Goal: Task Accomplishment & Management: Manage account settings

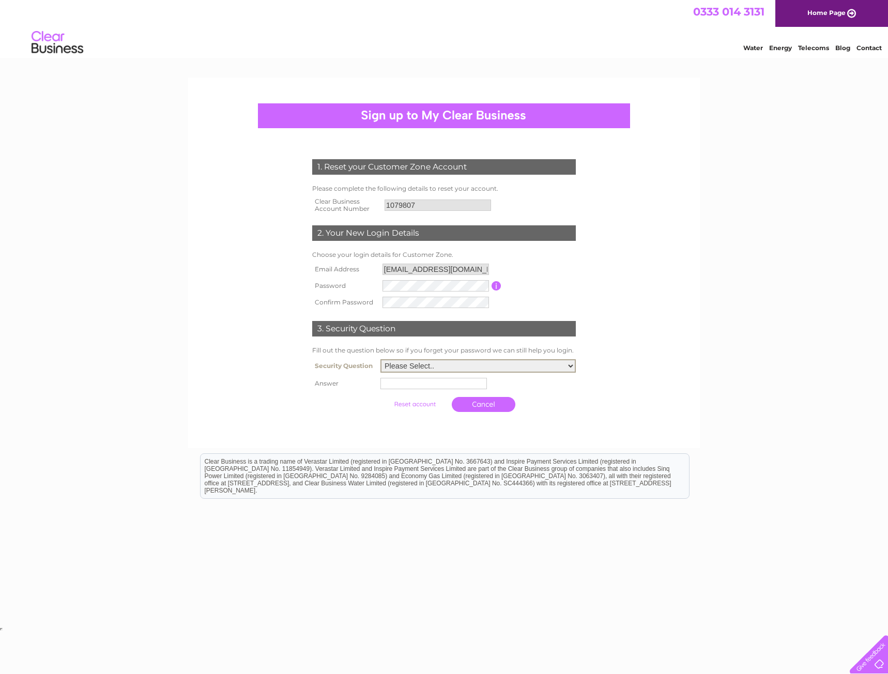
click at [454, 364] on select "Please Select.. In what town or city was your first job? In what town or city d…" at bounding box center [478, 365] width 195 height 13
select select "2"
click at [381, 360] on select "Please Select.. In what town or city was your first job? In what town or city d…" at bounding box center [478, 365] width 195 height 13
click at [391, 381] on input "text" at bounding box center [436, 383] width 108 height 12
type input "Thurso"
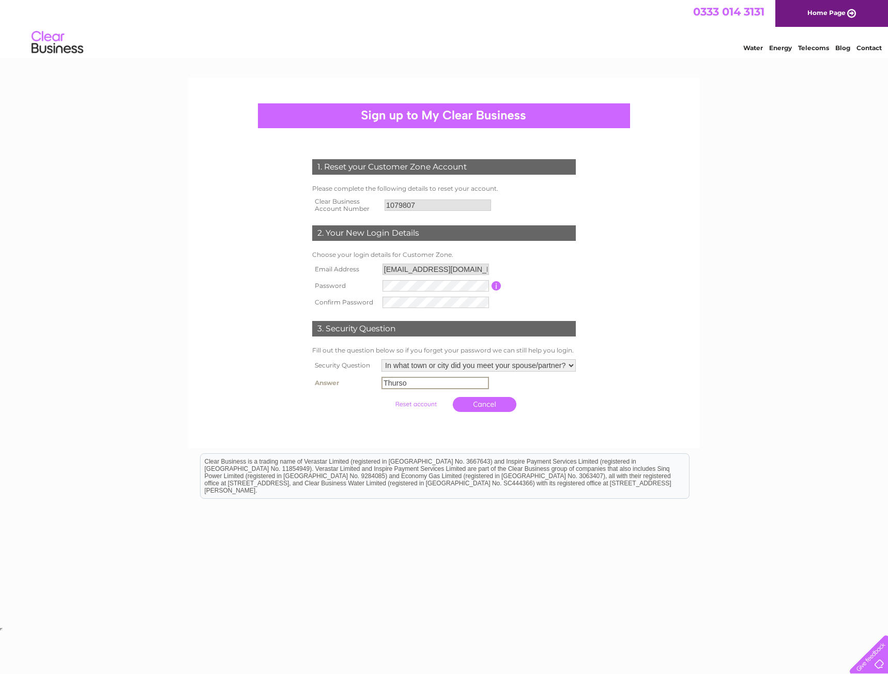
click at [416, 405] on input "submit" at bounding box center [416, 404] width 64 height 14
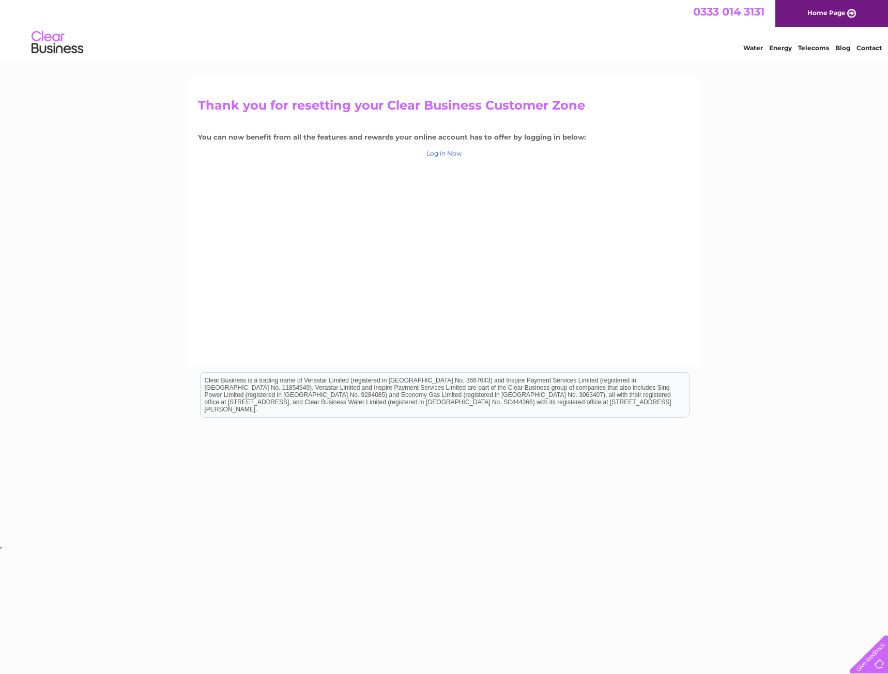
click at [450, 153] on link "Log in Now" at bounding box center [445, 153] width 36 height 8
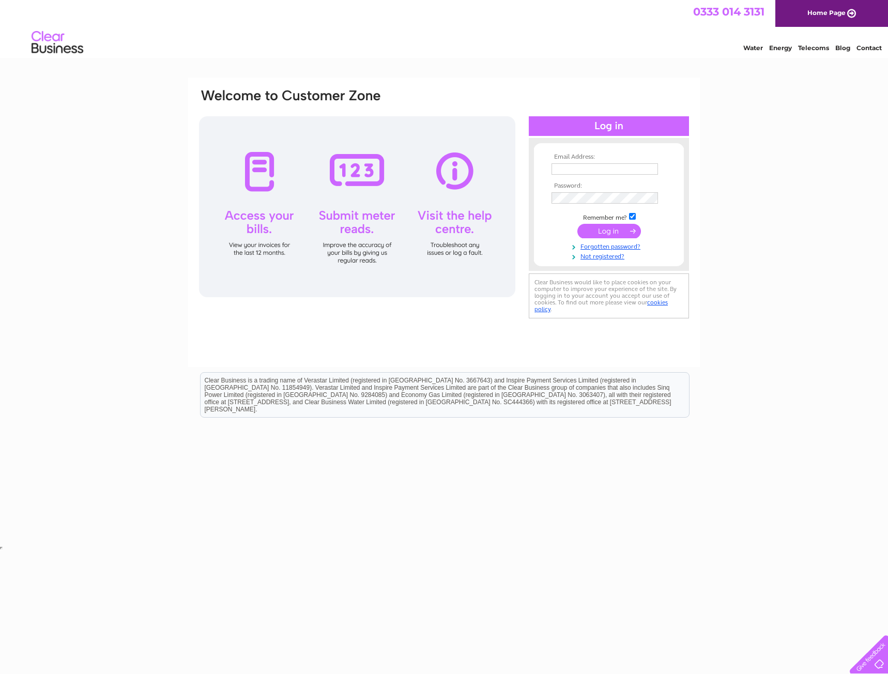
click at [562, 172] on input "text" at bounding box center [605, 168] width 107 height 11
type input "[EMAIL_ADDRESS][DOMAIN_NAME]"
click at [608, 231] on input "submit" at bounding box center [610, 231] width 64 height 14
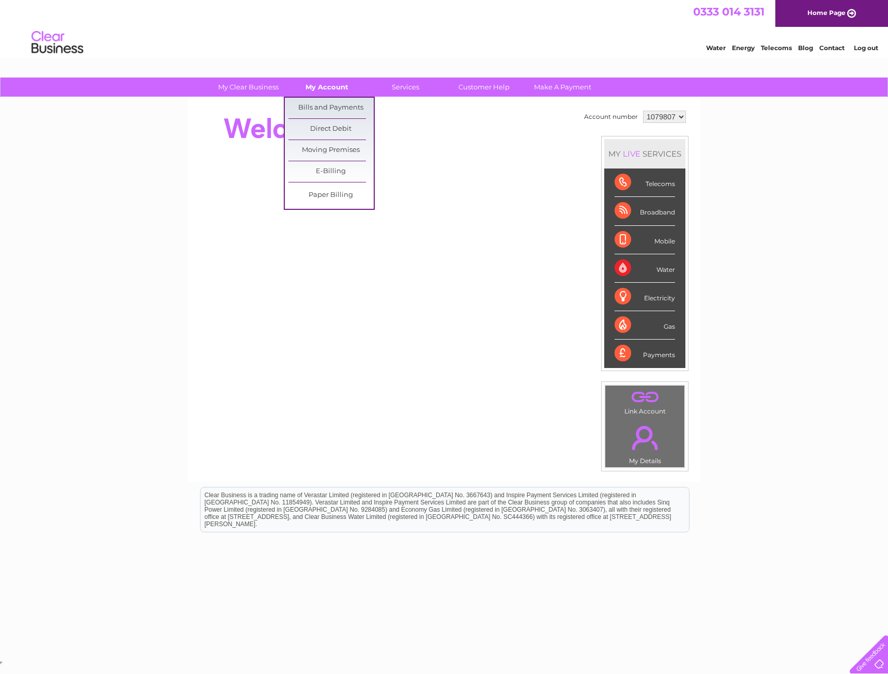
click at [321, 85] on link "My Account" at bounding box center [326, 87] width 85 height 19
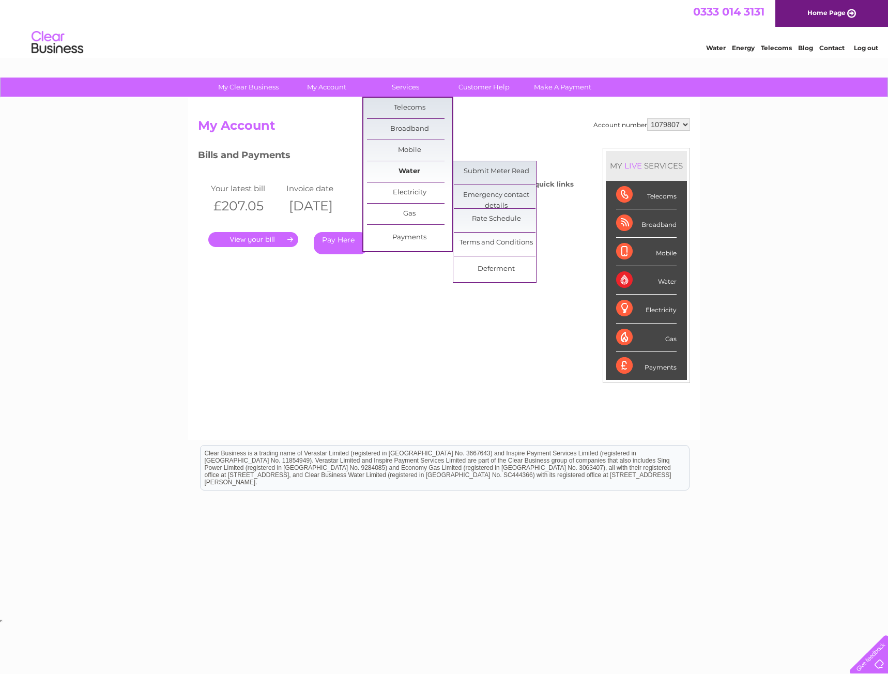
click at [417, 167] on link "Water" at bounding box center [409, 171] width 85 height 21
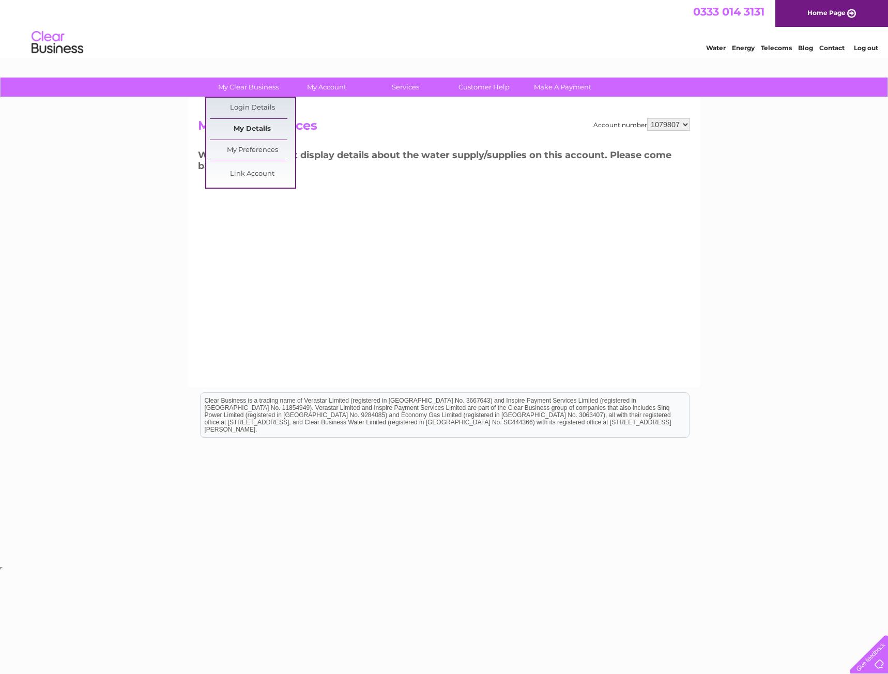
click at [252, 126] on link "My Details" at bounding box center [252, 129] width 85 height 21
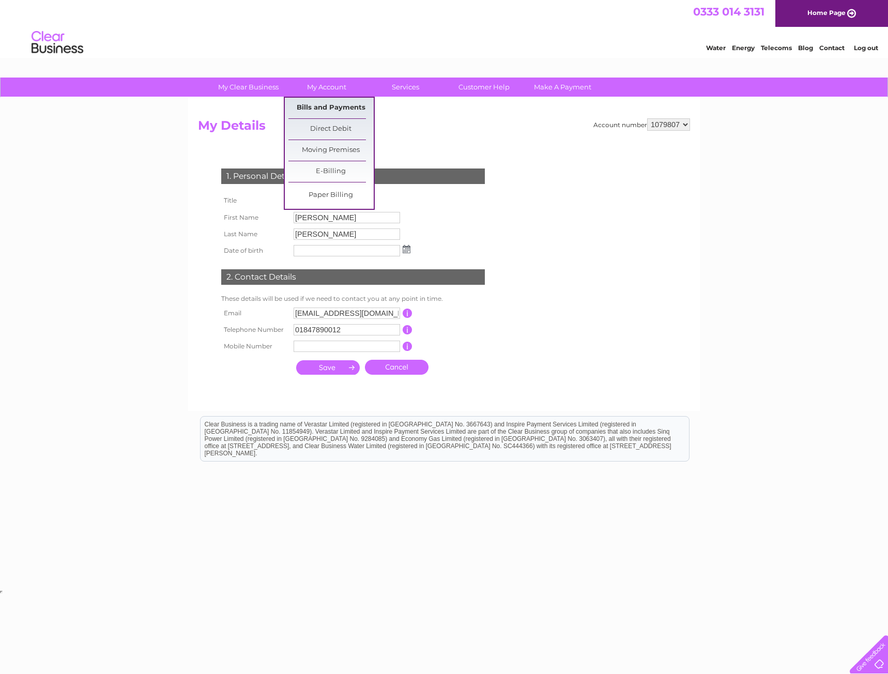
click at [319, 108] on link "Bills and Payments" at bounding box center [331, 108] width 85 height 21
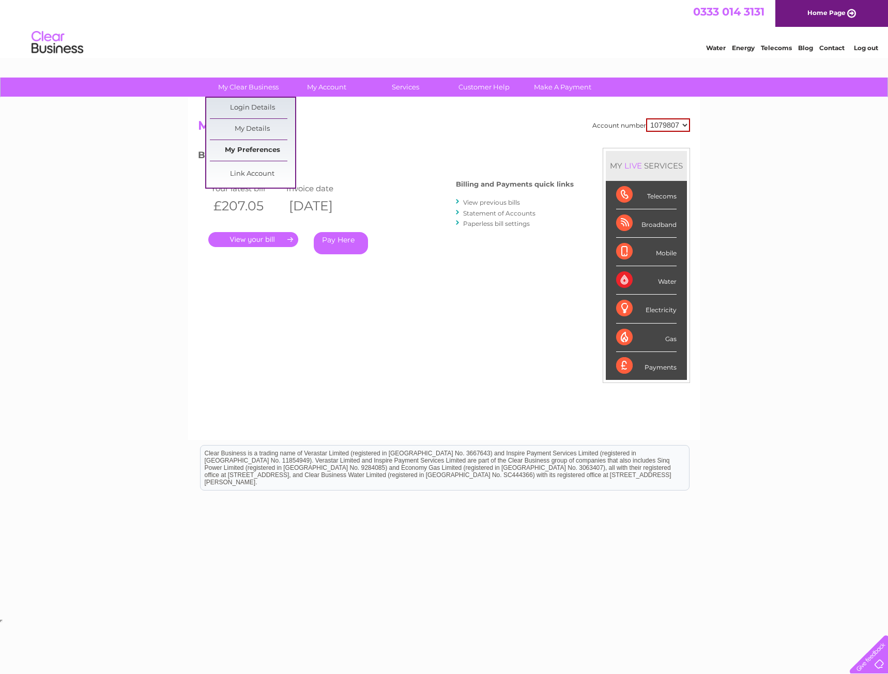
click at [259, 153] on link "My Preferences" at bounding box center [252, 150] width 85 height 21
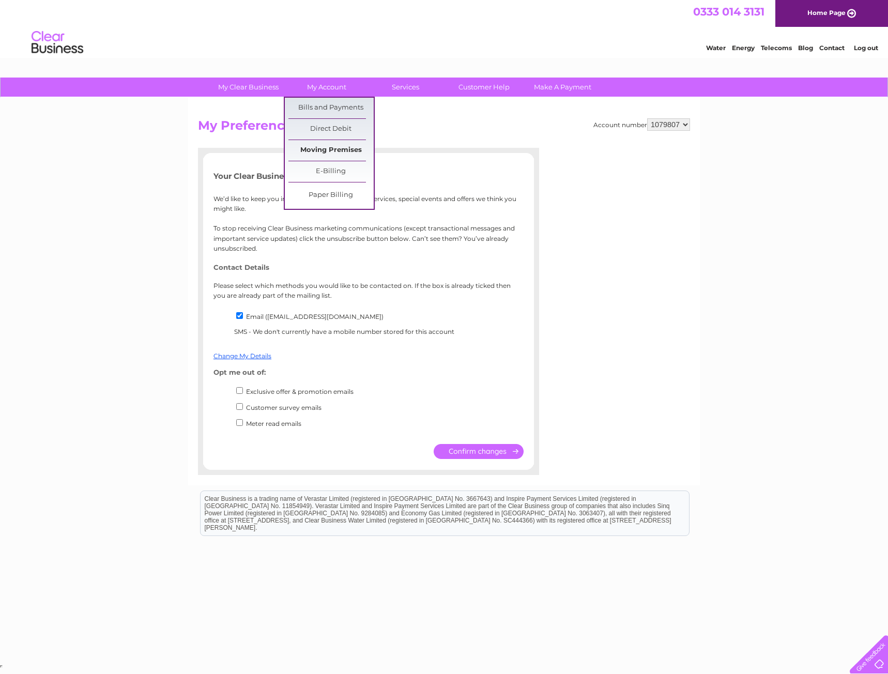
click at [330, 147] on link "Moving Premises" at bounding box center [331, 150] width 85 height 21
